Goal: Obtain resource: Obtain resource

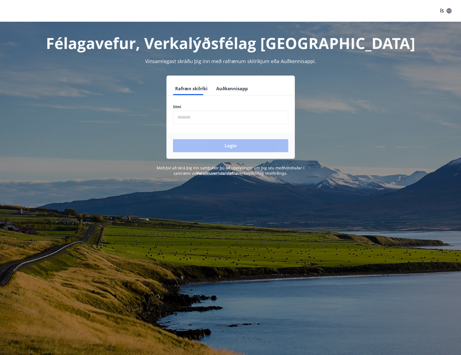
click at [206, 111] on input "phone" at bounding box center [230, 117] width 115 height 13
type input "********"
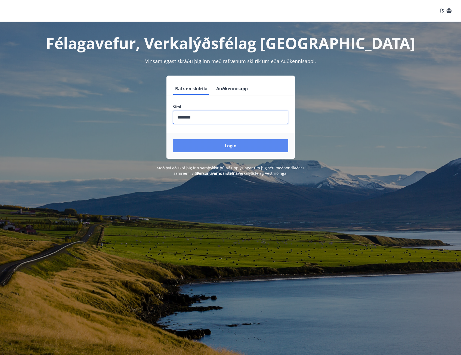
click at [204, 147] on button "Login" at bounding box center [230, 145] width 115 height 13
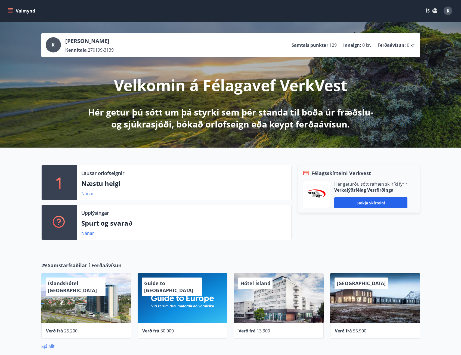
click at [89, 191] on link "Nánar" at bounding box center [87, 193] width 13 height 6
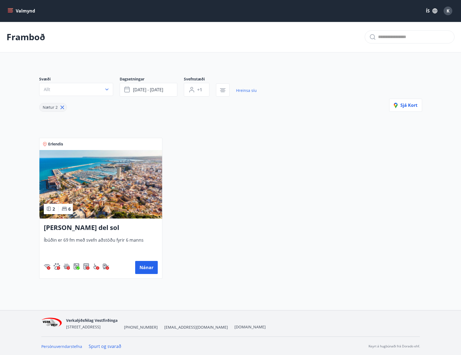
drag, startPoint x: 20, startPoint y: 39, endPoint x: 20, endPoint y: 30, distance: 8.7
click at [20, 39] on p "Framboð" at bounding box center [26, 37] width 39 height 12
click at [26, 8] on button "Valmynd" at bounding box center [22, 11] width 31 height 10
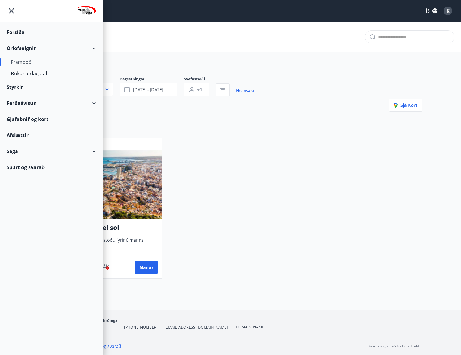
click at [23, 63] on div "Framboð" at bounding box center [51, 61] width 81 height 11
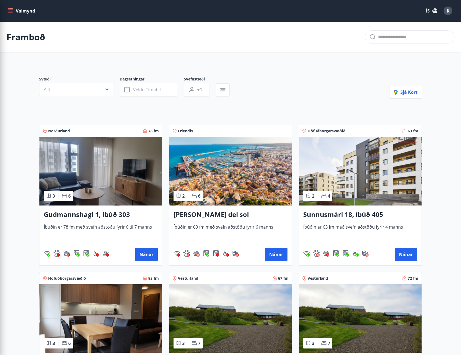
click at [318, 87] on div "Svæði Allt Dagsetningar Veldu tímabil Svefnstæði +1 Sjá kort" at bounding box center [230, 87] width 383 height 22
click at [7, 10] on button "Valmynd" at bounding box center [22, 11] width 31 height 10
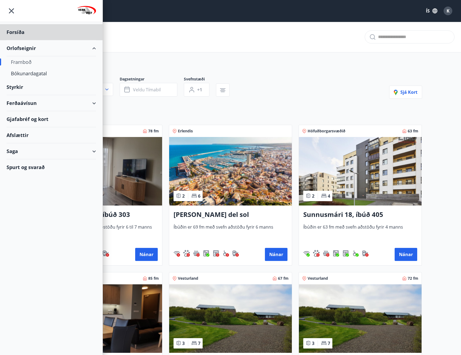
click at [24, 87] on div "Styrkir" at bounding box center [51, 87] width 89 height 16
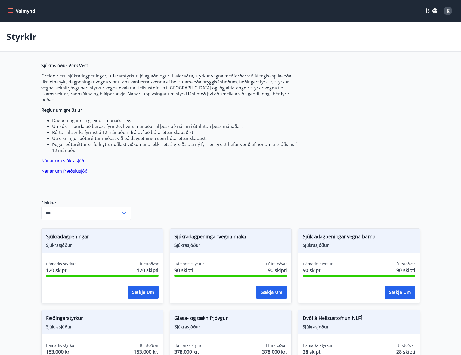
type input "***"
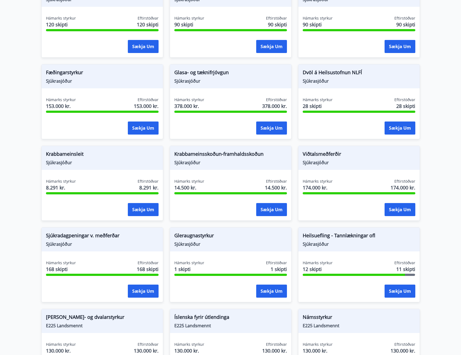
scroll to position [326, 0]
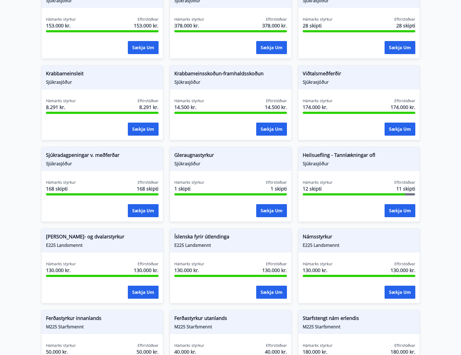
click at [370, 161] on span "Sjúkrasjóður" at bounding box center [358, 164] width 113 height 6
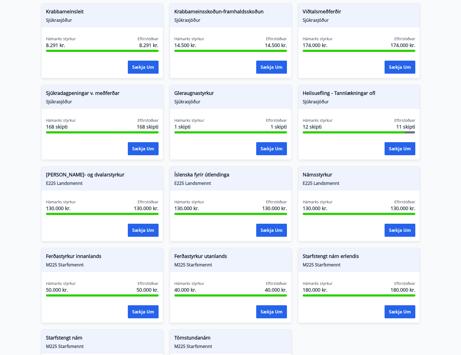
scroll to position [375, 0]
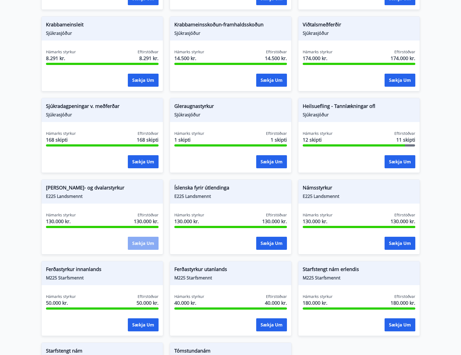
click at [135, 237] on button "Sækja um" at bounding box center [143, 243] width 31 height 13
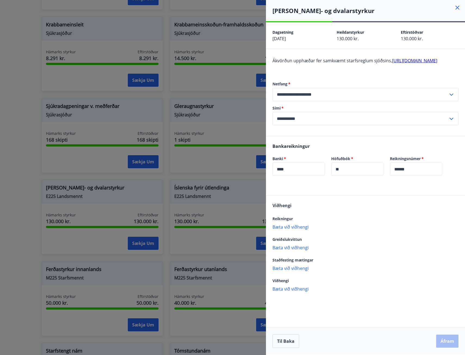
click at [392, 64] on link "http://landsmennt.is/landsmennt/styrkir-til-einstaklinga/" at bounding box center [414, 61] width 45 height 6
click at [7, 93] on div at bounding box center [232, 177] width 465 height 355
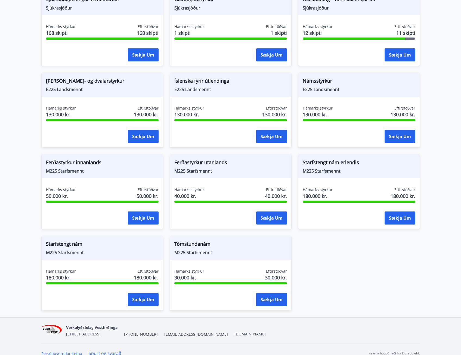
scroll to position [484, 0]
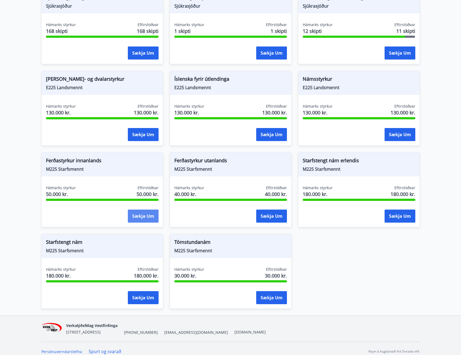
click at [138, 210] on button "Sækja um" at bounding box center [143, 216] width 31 height 13
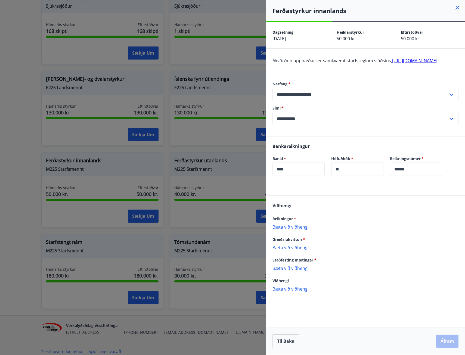
click at [392, 64] on link "http://www.starfsmennt.is/is/umsoknir/umsoknir-einstaklinga" at bounding box center [414, 61] width 45 height 6
click at [177, 101] on div at bounding box center [232, 177] width 465 height 355
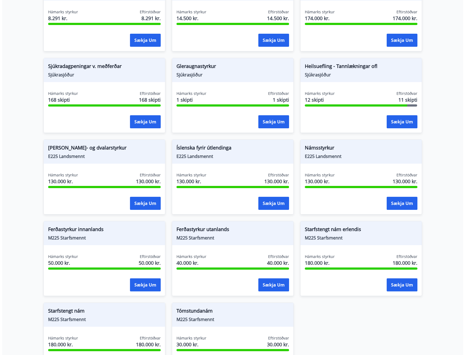
scroll to position [375, 0]
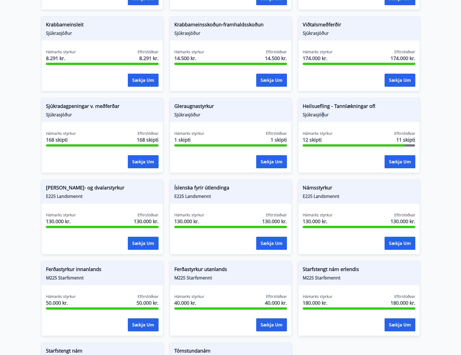
click at [322, 112] on span "Sjúkrasjóður" at bounding box center [358, 115] width 113 height 6
click at [388, 148] on div "Hámarks styrkur 12 skipti Eftirstöðvar 11 skipti Sækja um" at bounding box center [358, 151] width 121 height 40
click at [389, 155] on button "Sækja um" at bounding box center [399, 161] width 31 height 13
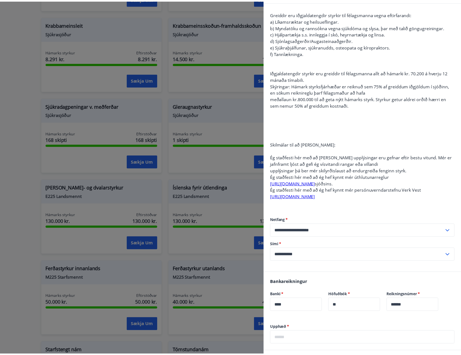
scroll to position [0, 0]
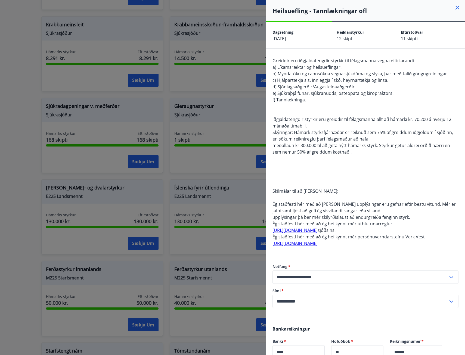
click at [18, 74] on div at bounding box center [232, 177] width 465 height 355
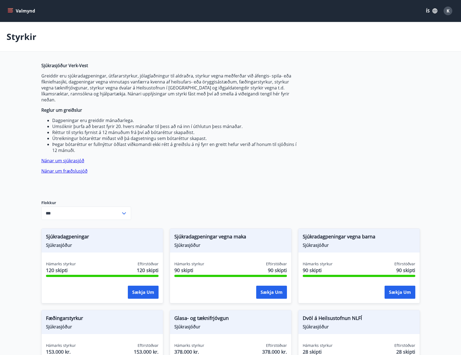
click at [15, 10] on button "Valmynd" at bounding box center [22, 11] width 31 height 10
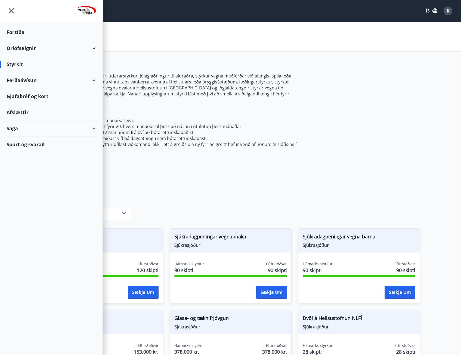
click at [19, 133] on div "Saga" at bounding box center [51, 128] width 89 height 16
click at [21, 197] on div "Styrkjasaga" at bounding box center [51, 198] width 81 height 11
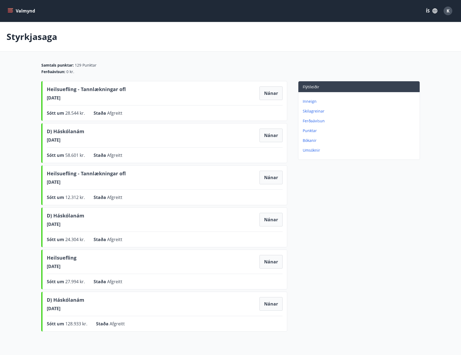
click at [90, 89] on span "Heilsuefling - Tannlækningar ofl" at bounding box center [86, 90] width 79 height 9
click at [273, 95] on button "Nánar" at bounding box center [270, 93] width 23 height 14
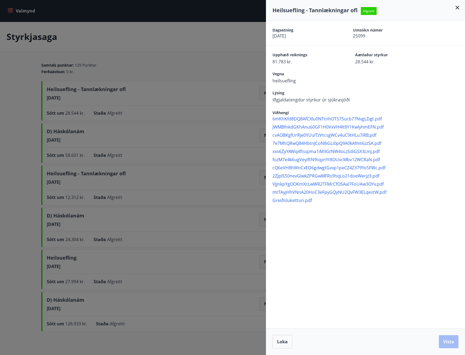
click at [301, 118] on span "6mKhKfd8DQ8AfCXIu0NTtnhOTS75ucb77NvgLDgt.pdf" at bounding box center [368, 119] width 192 height 6
click at [236, 90] on div at bounding box center [232, 177] width 465 height 355
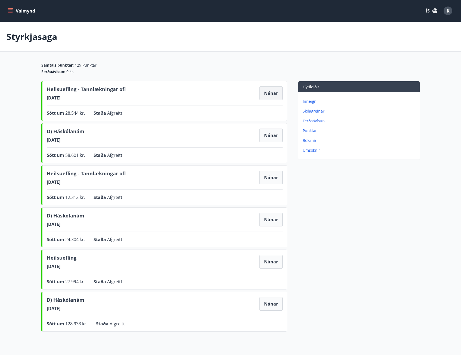
click at [270, 91] on button "Nánar" at bounding box center [270, 93] width 23 height 14
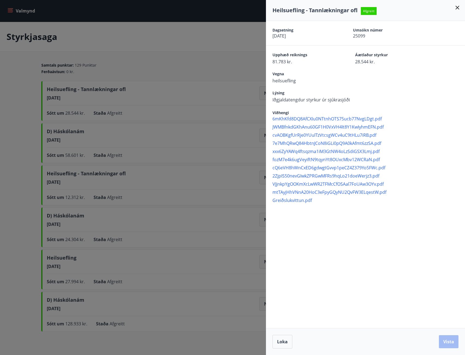
click at [303, 197] on div "6mKhKfd8DQ8AfCXIu0NTtnhOTS75ucb77NvgLDgt.pdf JWMBfnkdGKhAnu60GF1H0VxVH4It8Y1KwI…" at bounding box center [368, 160] width 192 height 88
click at [300, 201] on span "Greiðslukvittun.pdf" at bounding box center [368, 200] width 192 height 6
click at [151, 188] on div at bounding box center [232, 177] width 465 height 355
